Goal: Information Seeking & Learning: Learn about a topic

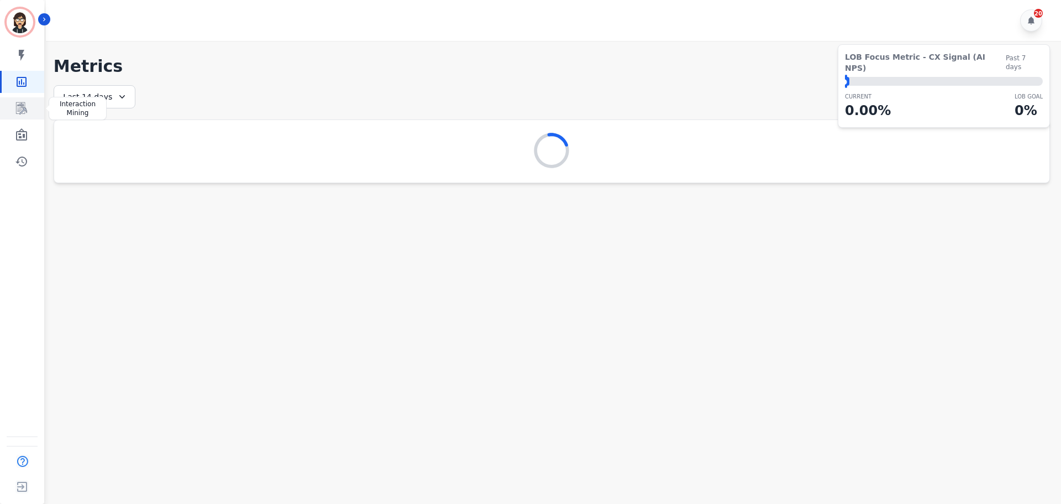
click at [32, 107] on link "Sidebar" at bounding box center [23, 108] width 43 height 22
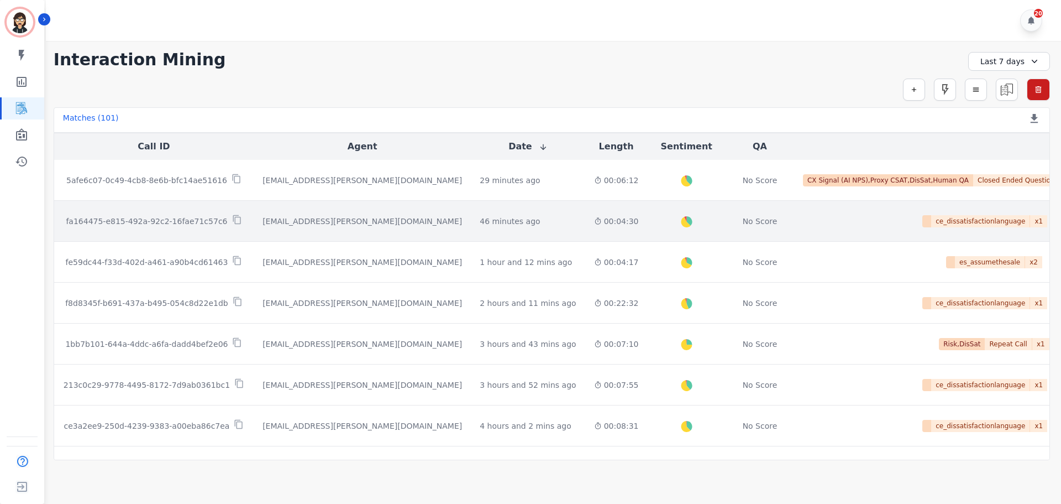
click at [191, 216] on p "fa164475-e815-492a-92c2-16fae71c57c6" at bounding box center [146, 221] width 161 height 11
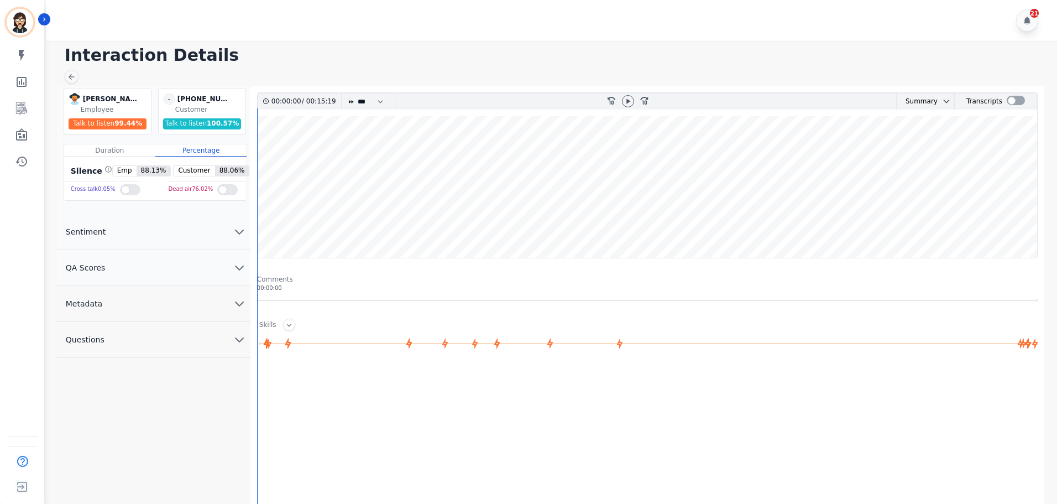
click at [634, 102] on div at bounding box center [628, 101] width 17 height 16
click at [623, 101] on icon at bounding box center [627, 101] width 9 height 9
click at [1025, 104] on div "Transcripts" at bounding box center [995, 101] width 83 height 16
click at [1016, 103] on div at bounding box center [1016, 100] width 18 height 9
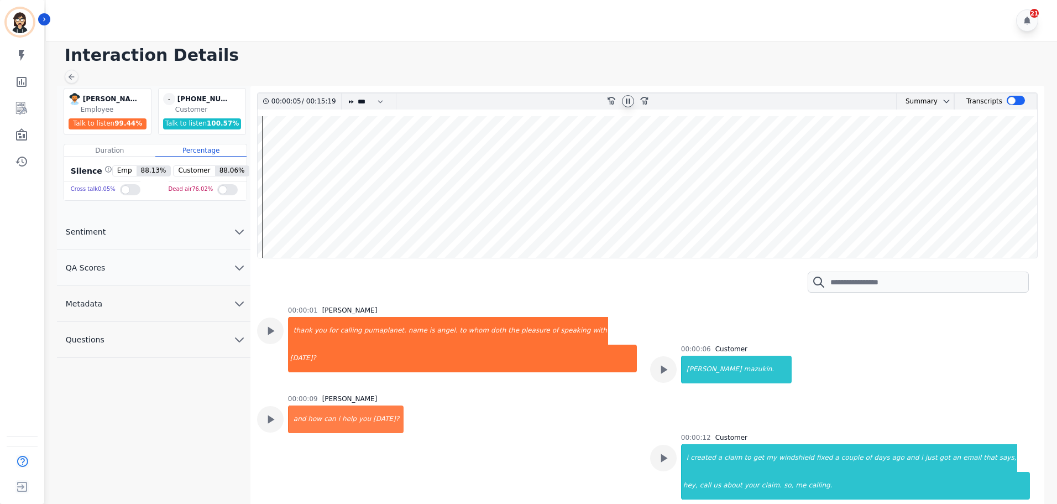
click at [627, 98] on icon at bounding box center [627, 101] width 9 height 9
click at [637, 101] on div "fast-forward-10" at bounding box center [644, 101] width 17 height 16
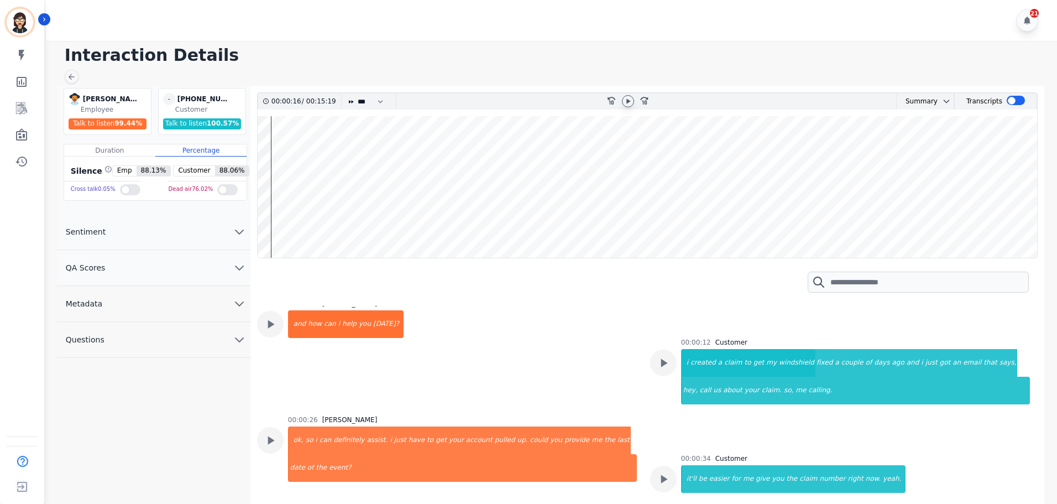
drag, startPoint x: 611, startPoint y: 100, endPoint x: 622, endPoint y: 101, distance: 10.5
click at [611, 99] on icon "rewind-10" at bounding box center [610, 100] width 9 height 9
click at [626, 102] on icon at bounding box center [627, 101] width 9 height 9
click at [599, 102] on div "rewind-10 fast-forward-10" at bounding box center [628, 101] width 234 height 16
click at [601, 102] on div "rewind-10 fast-forward-10" at bounding box center [628, 101] width 234 height 16
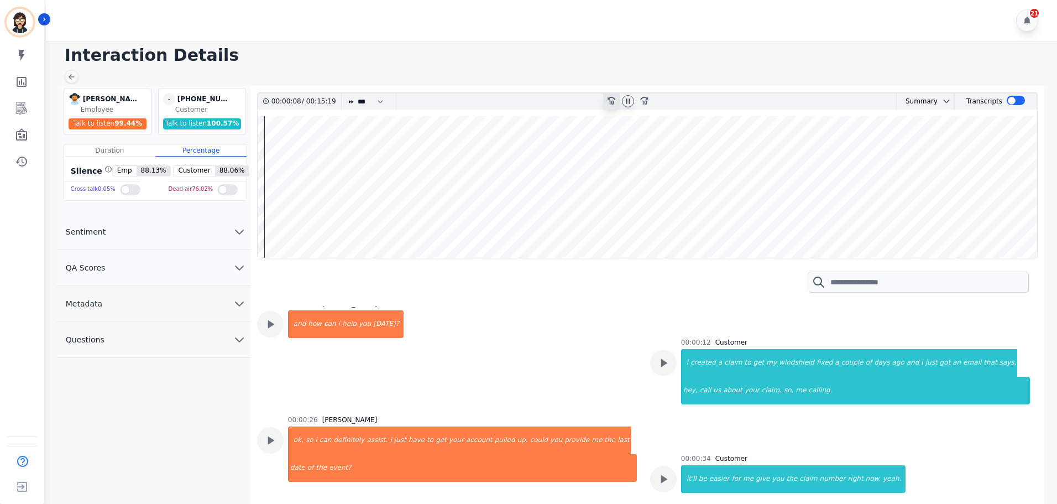
click at [608, 98] on icon at bounding box center [611, 101] width 8 height 8
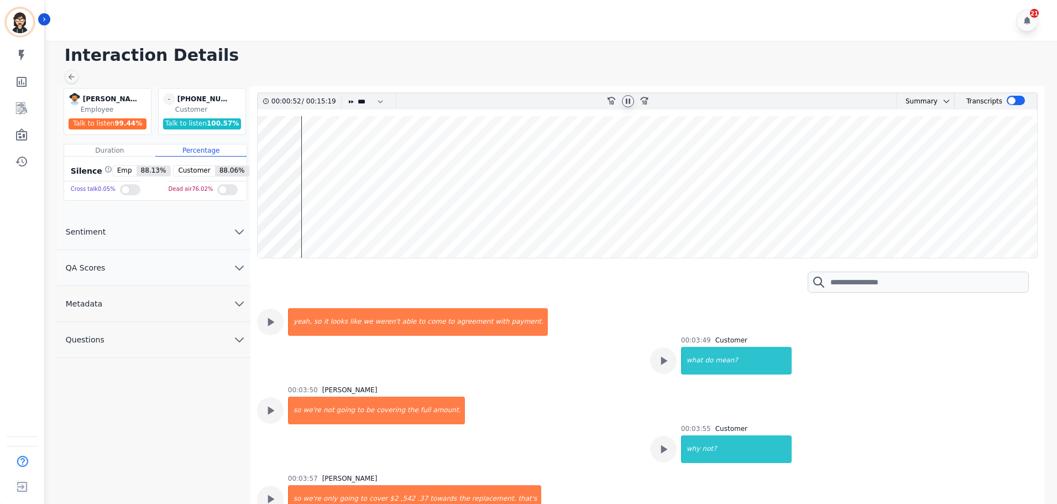
scroll to position [838, 0]
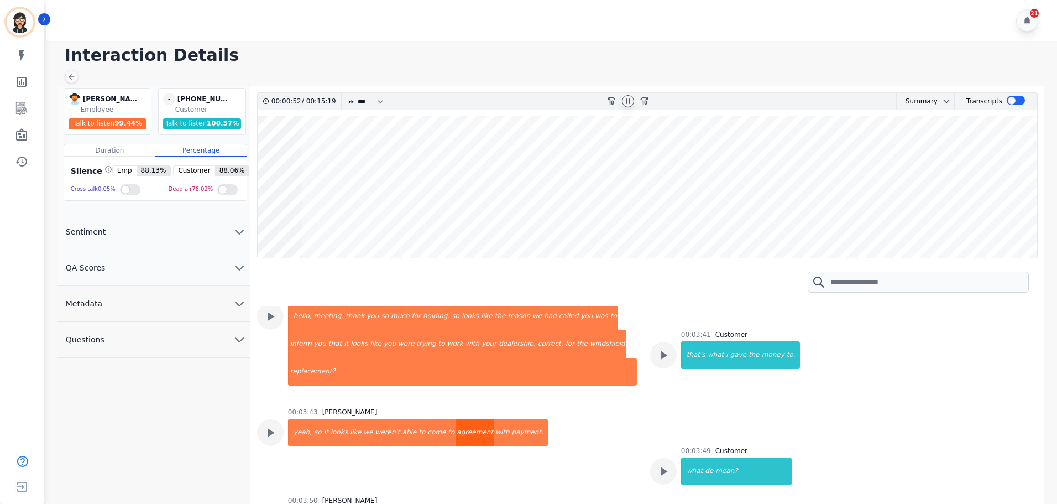
click at [455, 418] on div "agreement" at bounding box center [474, 432] width 39 height 28
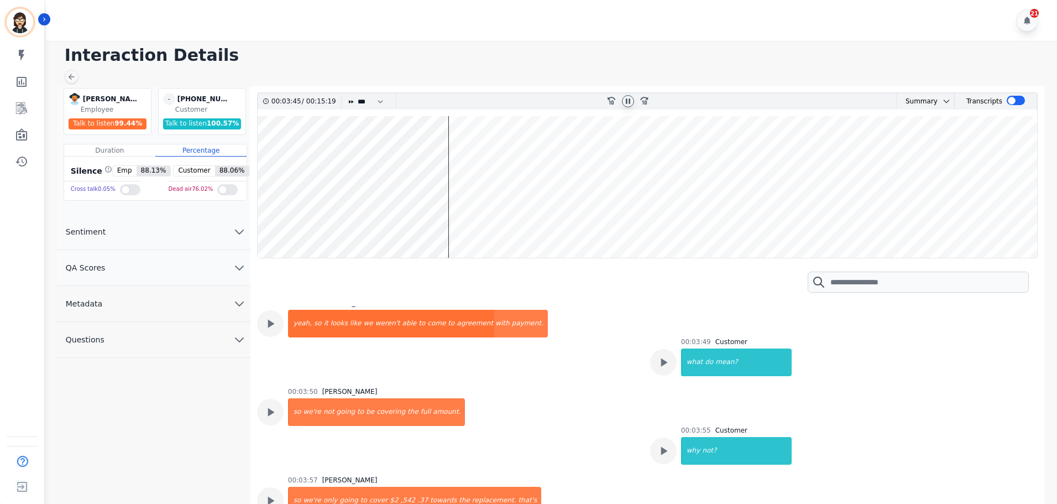
scroll to position [948, 0]
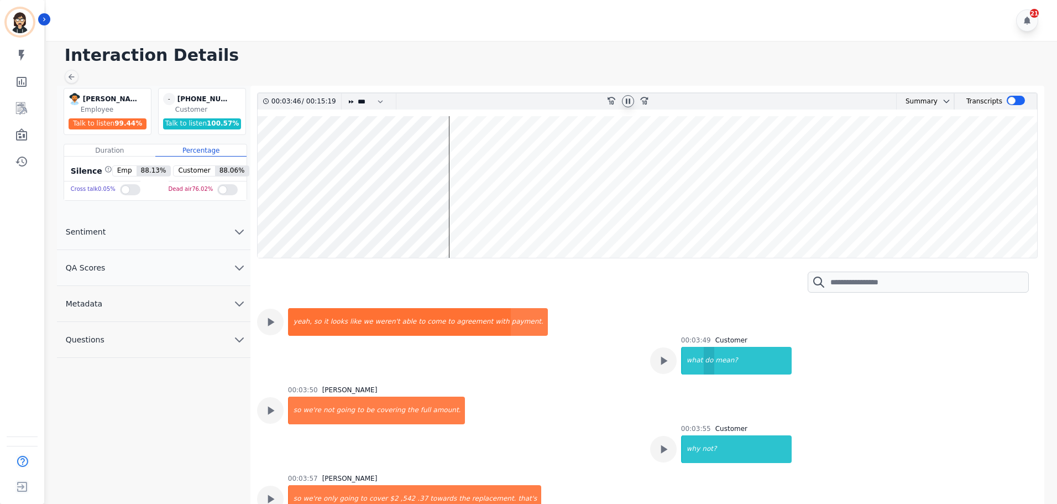
click at [704, 347] on div "do" at bounding box center [709, 361] width 11 height 28
click at [306, 396] on div "we're" at bounding box center [312, 410] width 20 height 28
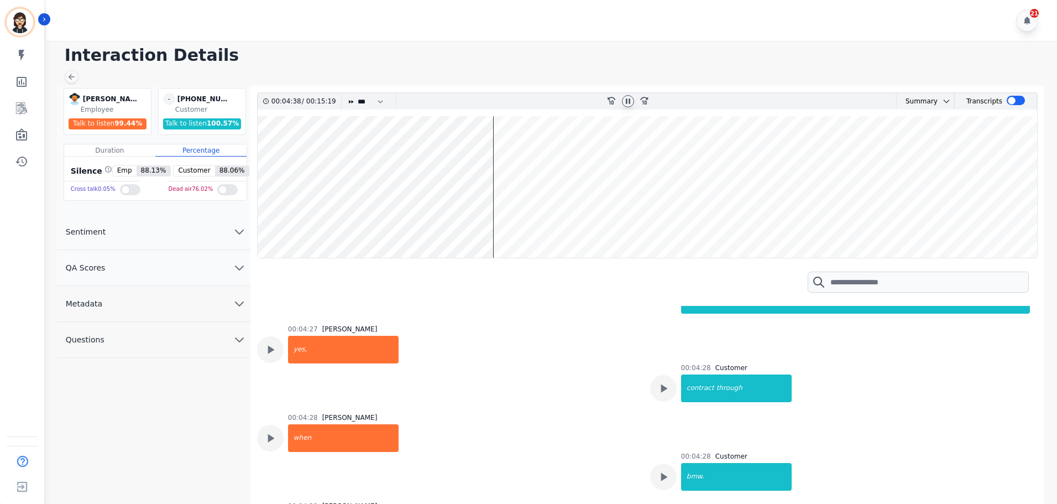
scroll to position [1943, 0]
